Goal: Entertainment & Leisure: Consume media (video, audio)

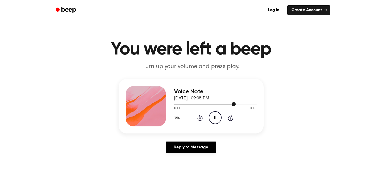
click at [176, 104] on div at bounding box center [205, 104] width 62 height 1
click at [174, 103] on div at bounding box center [215, 104] width 83 height 4
click at [214, 116] on icon at bounding box center [215, 117] width 2 height 3
click at [173, 103] on div "Voice Note September 18, 2025 · 09:08 PM 0:01 0:15 Your browser does not suppor…" at bounding box center [191, 106] width 145 height 54
click at [174, 104] on div at bounding box center [215, 104] width 83 height 4
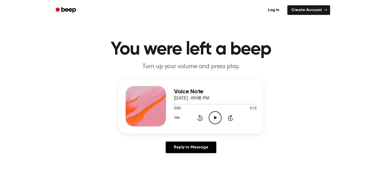
click at [214, 119] on icon "Play Audio" at bounding box center [215, 117] width 13 height 13
click at [210, 118] on icon "Play Audio" at bounding box center [215, 117] width 13 height 13
click at [211, 121] on icon "Play Audio" at bounding box center [215, 117] width 13 height 13
click at [209, 111] on icon "Play Audio" at bounding box center [215, 117] width 13 height 13
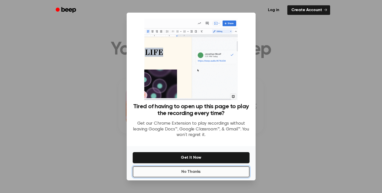
click at [194, 169] on button "No Thanks" at bounding box center [191, 171] width 117 height 11
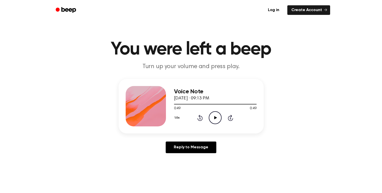
click at [214, 123] on icon "Play Audio" at bounding box center [215, 117] width 13 height 13
click at [212, 117] on icon "Play Audio" at bounding box center [215, 117] width 13 height 13
click at [215, 114] on icon "Play Audio" at bounding box center [215, 117] width 13 height 13
click at [212, 119] on icon "Play Audio" at bounding box center [215, 117] width 13 height 13
click at [212, 116] on icon "Play Audio" at bounding box center [215, 117] width 13 height 13
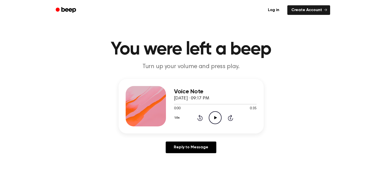
click at [214, 118] on icon "Play Audio" at bounding box center [215, 117] width 13 height 13
click at [215, 115] on icon "Play Audio" at bounding box center [215, 117] width 13 height 13
